Goal: Task Accomplishment & Management: Use online tool/utility

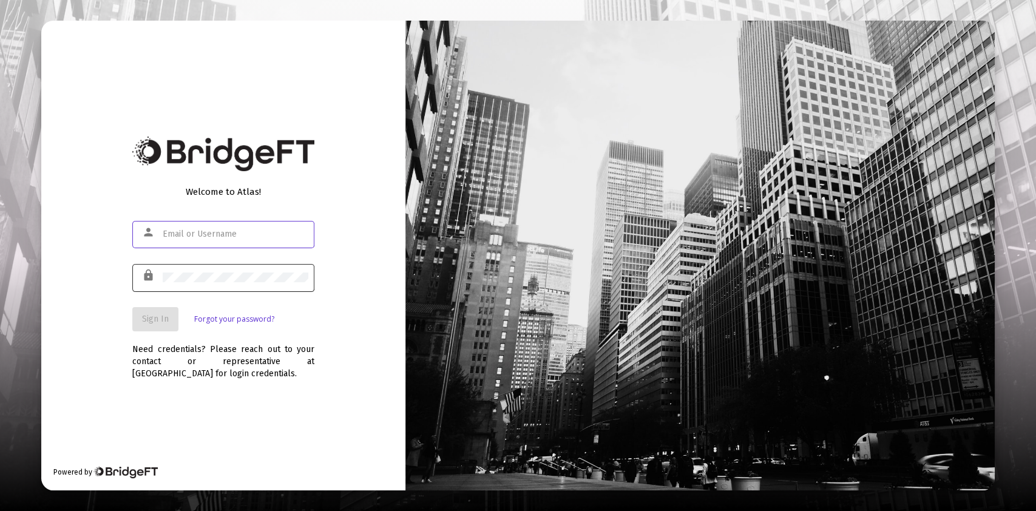
type input "[PERSON_NAME][EMAIL_ADDRESS][DOMAIN_NAME]"
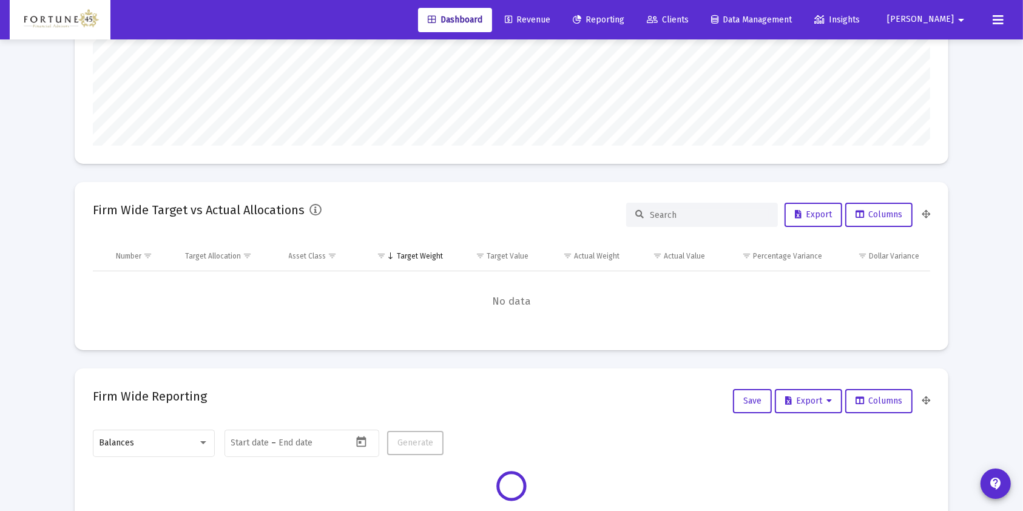
scroll to position [404, 0]
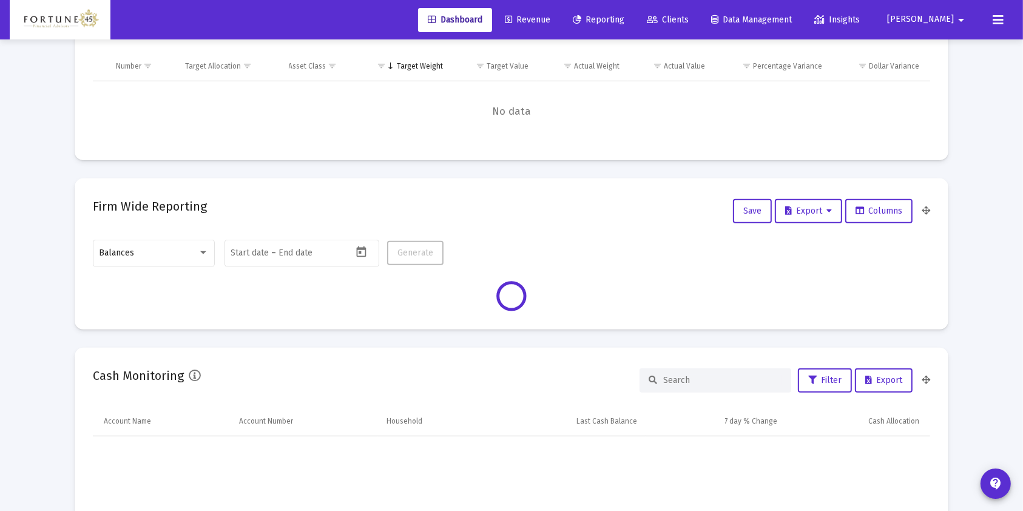
type input "[DATE]"
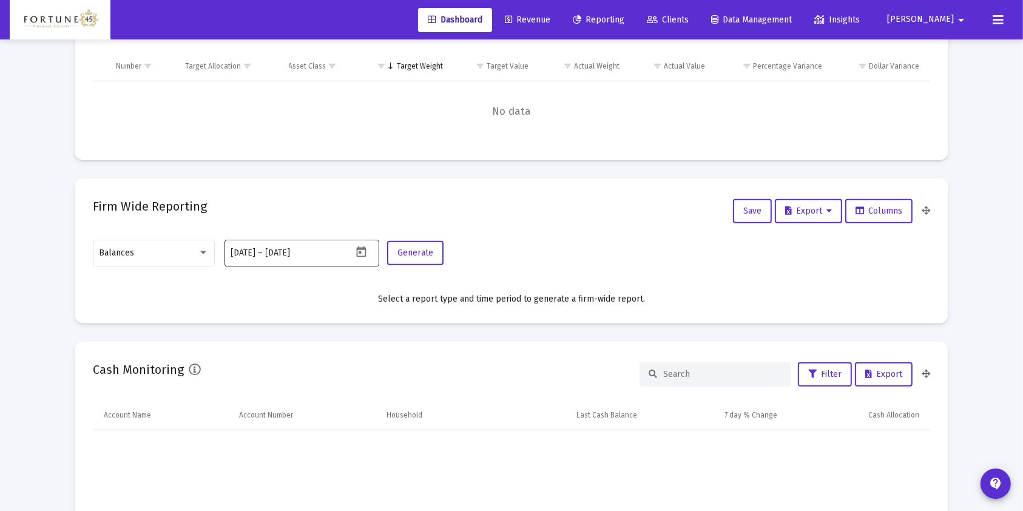
scroll to position [243, 391]
click at [206, 252] on div at bounding box center [203, 252] width 6 height 3
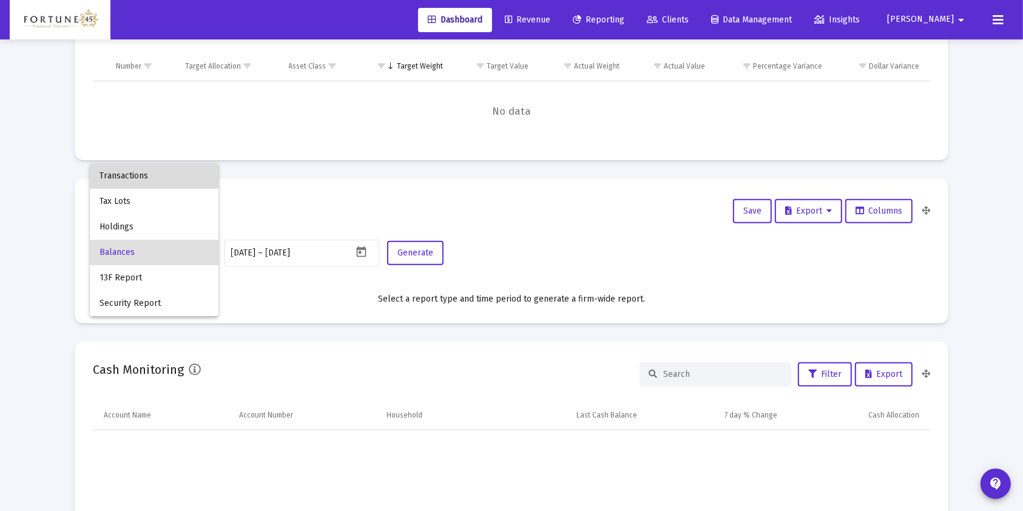
click at [207, 176] on span "Transactions" at bounding box center [153, 175] width 109 height 25
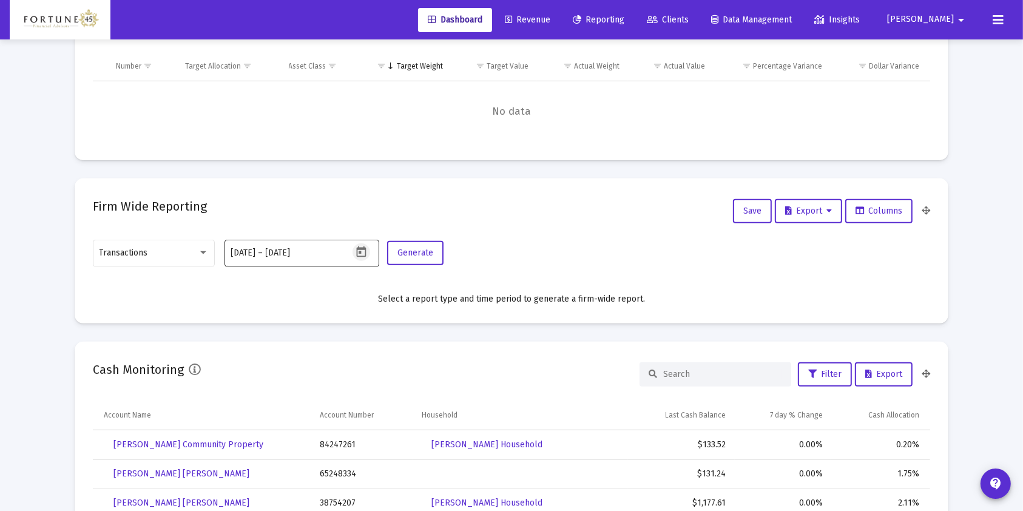
click at [368, 255] on button "Open calendar" at bounding box center [361, 252] width 18 height 18
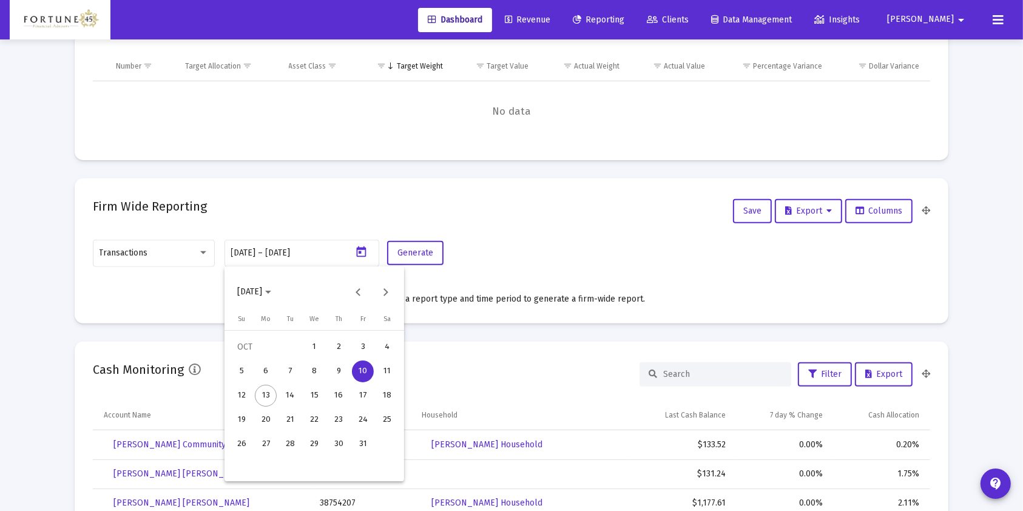
click at [243, 377] on div "5" at bounding box center [242, 371] width 22 height 22
type input "[DATE]"
click at [259, 393] on div "13" at bounding box center [266, 396] width 22 height 22
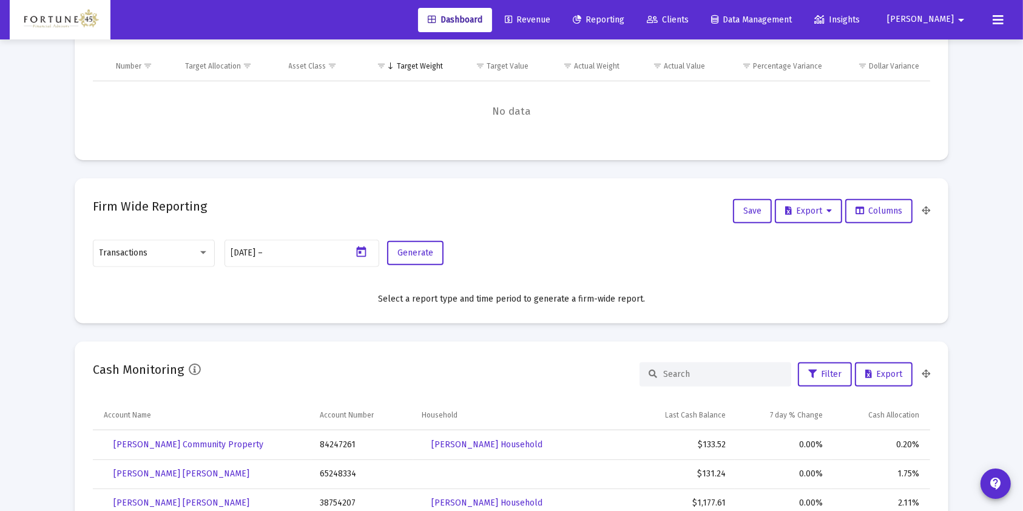
type input "[DATE]"
click at [409, 258] on button "Generate" at bounding box center [415, 253] width 56 height 24
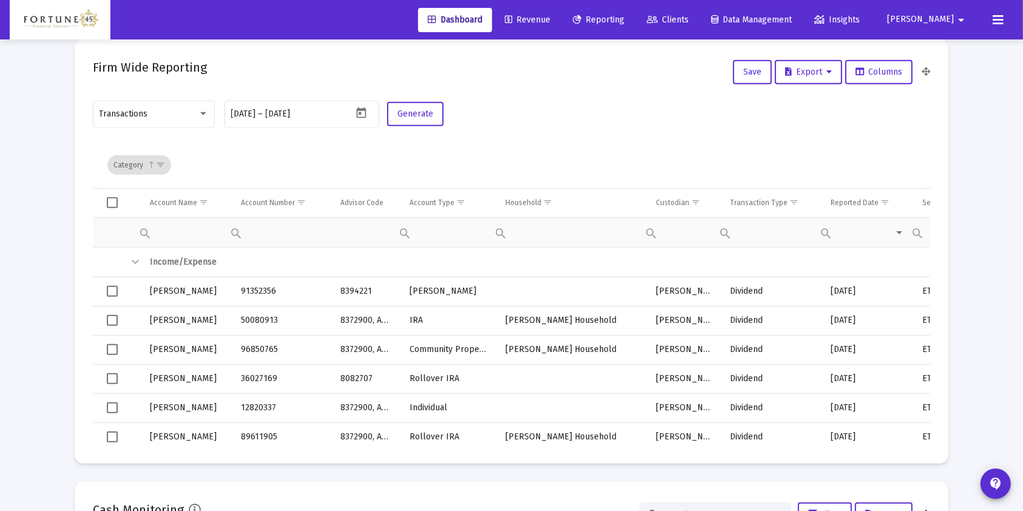
scroll to position [566, 0]
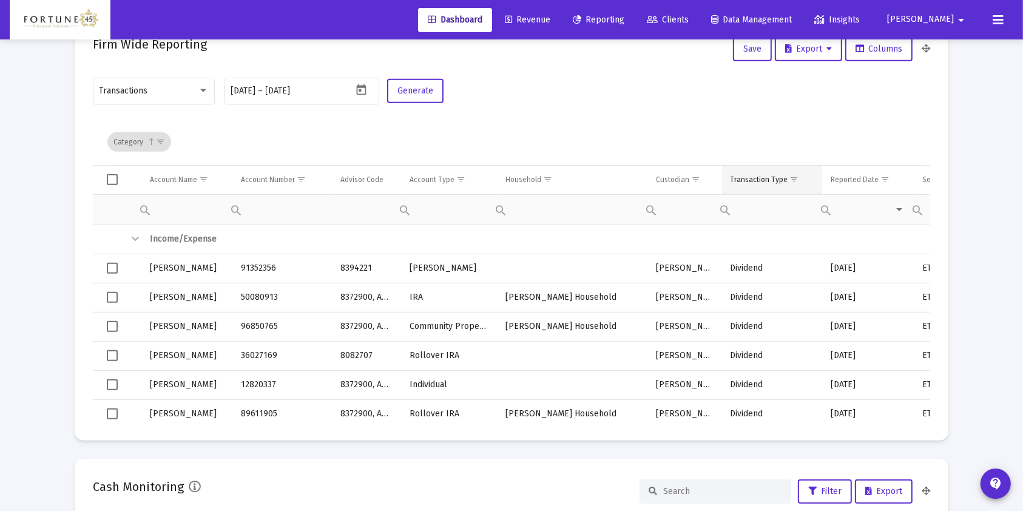
click at [794, 181] on span "Show filter options for column 'Transaction Type'" at bounding box center [794, 179] width 9 height 9
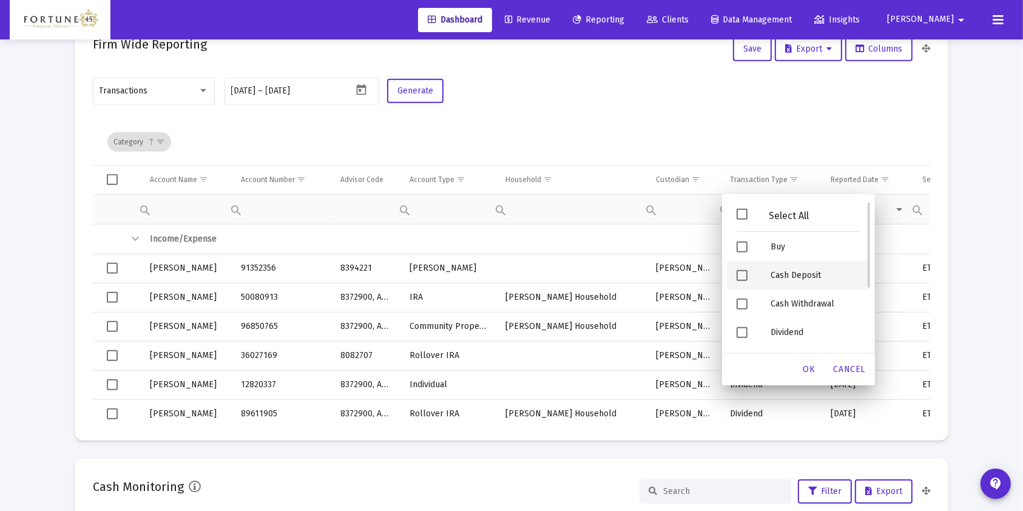
click at [807, 278] on div "Cash Deposit" at bounding box center [815, 275] width 109 height 29
click at [810, 360] on div "OK" at bounding box center [809, 370] width 39 height 22
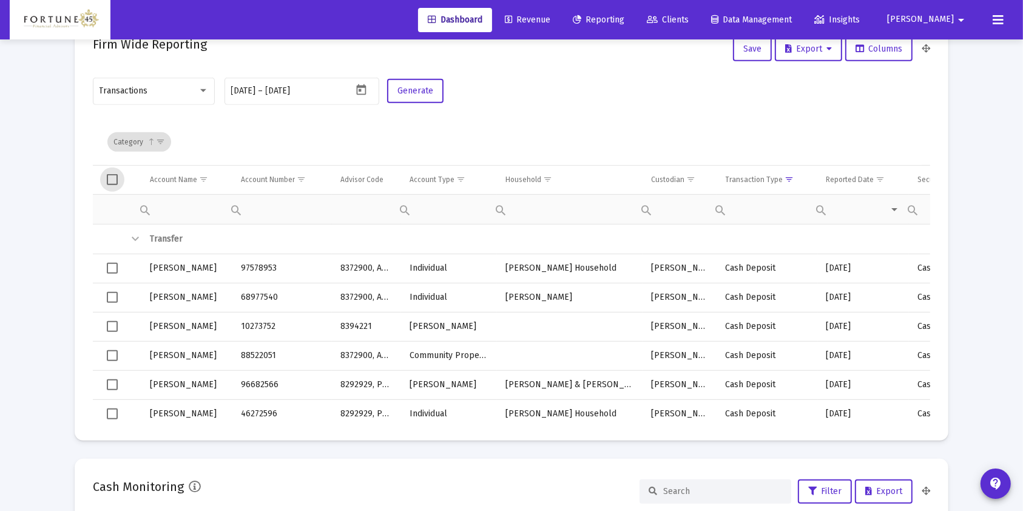
click at [113, 178] on span "Select all" at bounding box center [112, 179] width 11 height 11
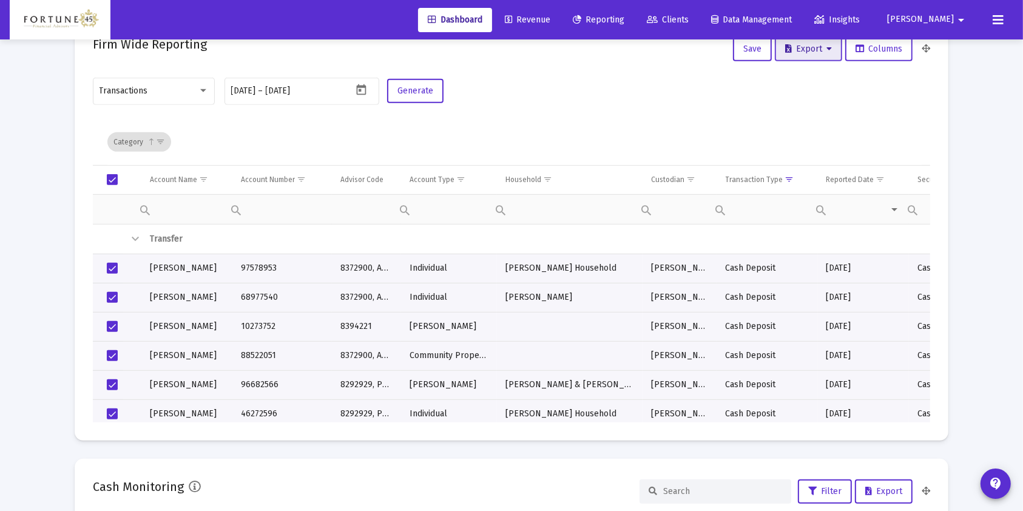
click at [785, 50] on icon at bounding box center [788, 49] width 7 height 8
click at [825, 82] on button "Export All Rows" at bounding box center [812, 80] width 83 height 29
